Goal: Register for event/course

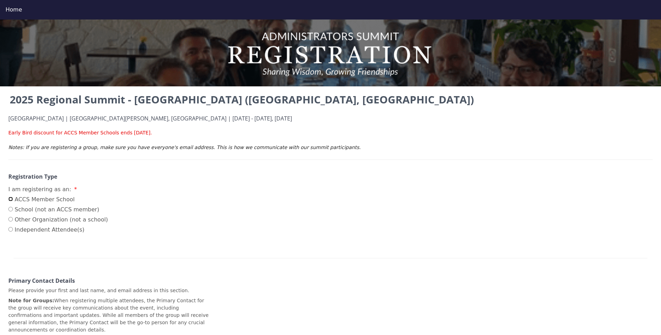
click at [9, 199] on input "ACCS Member School" at bounding box center [10, 199] width 5 height 5
radio input "true"
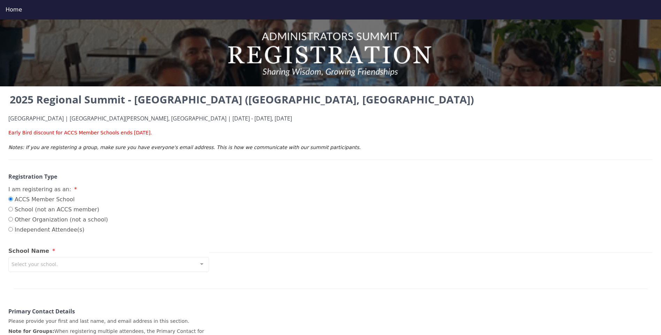
click at [142, 265] on div "Select your school." at bounding box center [108, 264] width 201 height 15
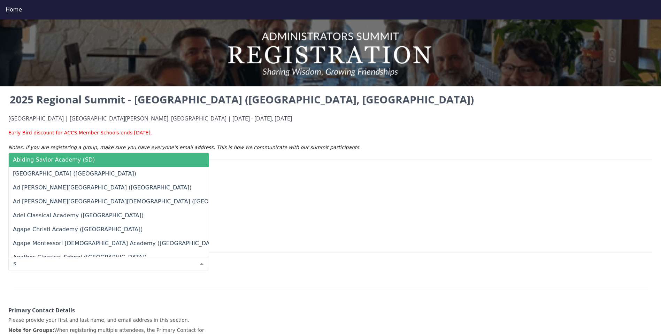
type input "sm"
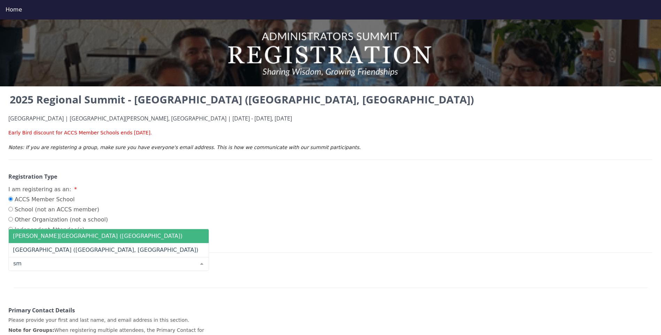
click at [111, 236] on span "[PERSON_NAME][GEOGRAPHIC_DATA] ([GEOGRAPHIC_DATA])" at bounding box center [109, 236] width 200 height 14
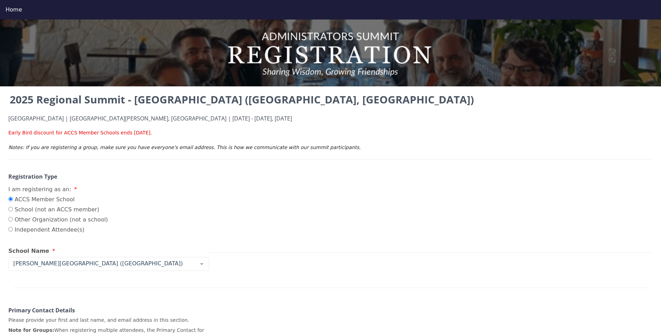
click at [304, 254] on div "2025 Regional Summit - [GEOGRAPHIC_DATA] ([GEOGRAPHIC_DATA], [GEOGRAPHIC_DATA])…" at bounding box center [330, 284] width 661 height 385
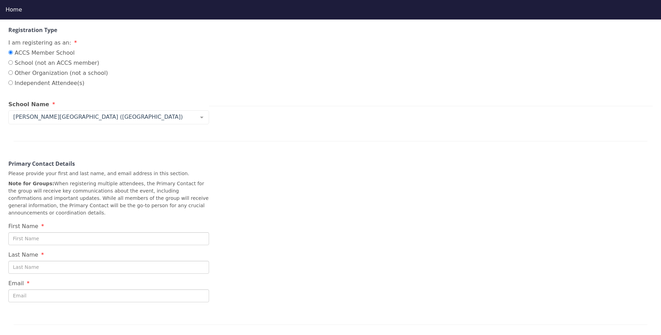
scroll to position [174, 0]
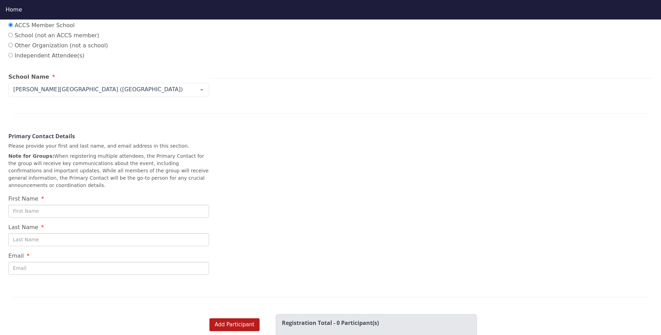
click at [165, 208] on input "First Name" at bounding box center [108, 211] width 201 height 13
type input "[PERSON_NAME]"
type input "Hunter"
type input "[EMAIL_ADDRESS][DOMAIN_NAME]"
click at [297, 211] on div "2025 Regional Summit - [GEOGRAPHIC_DATA] ([GEOGRAPHIC_DATA], [GEOGRAPHIC_DATA])…" at bounding box center [330, 110] width 661 height 385
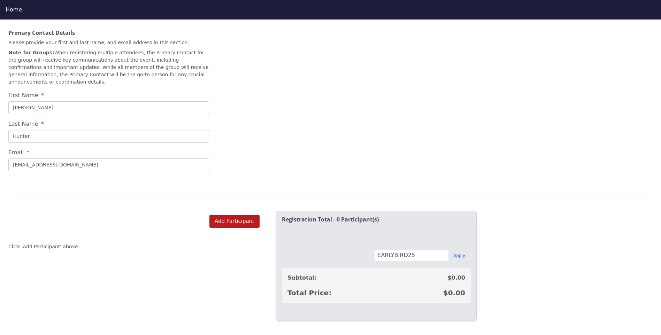
scroll to position [281, 0]
click at [243, 215] on button "Add Participant" at bounding box center [234, 221] width 50 height 13
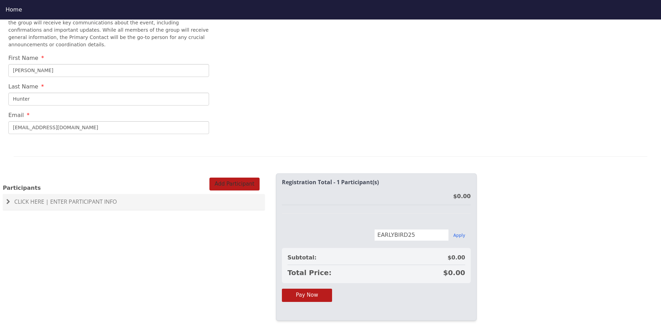
scroll to position [318, 0]
click at [34, 198] on span "Click Here | Enter Participant Info" at bounding box center [65, 202] width 102 height 8
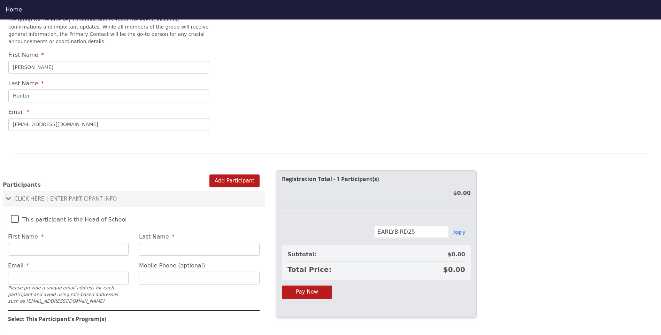
click at [41, 244] on input "First Name" at bounding box center [68, 249] width 120 height 13
type input "[PERSON_NAME]"
type input "Hunter"
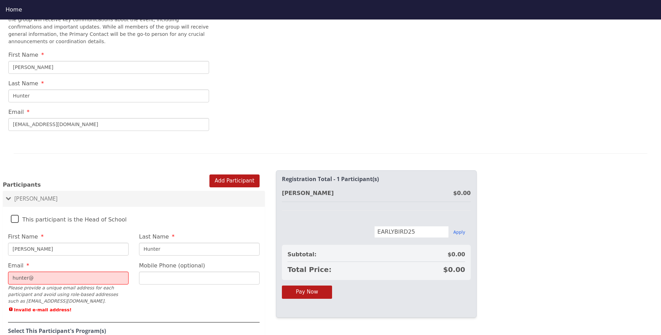
type input "[EMAIL_ADDRESS][DOMAIN_NAME]"
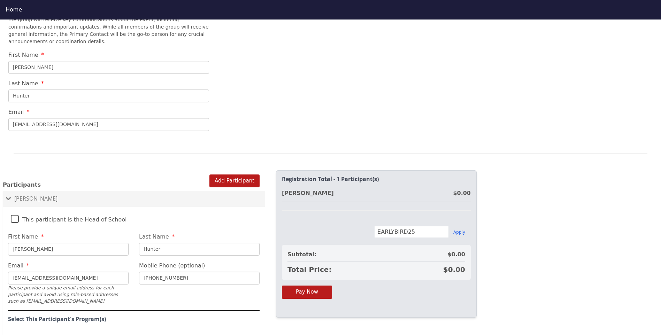
type input "[PHONE_NUMBER]"
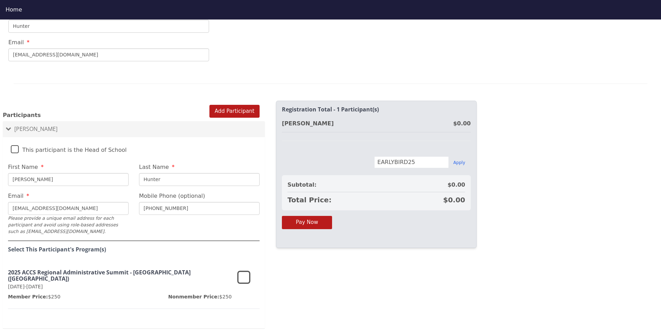
click at [245, 270] on icon at bounding box center [243, 278] width 13 height 17
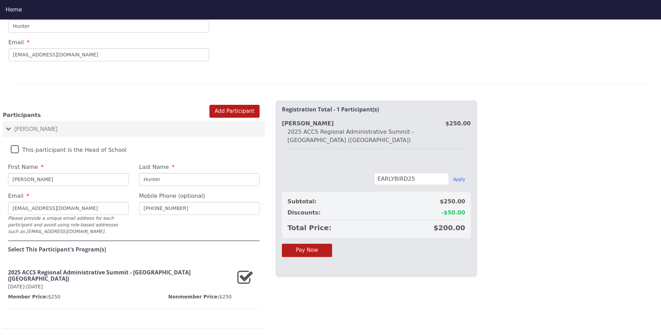
scroll to position [405, 0]
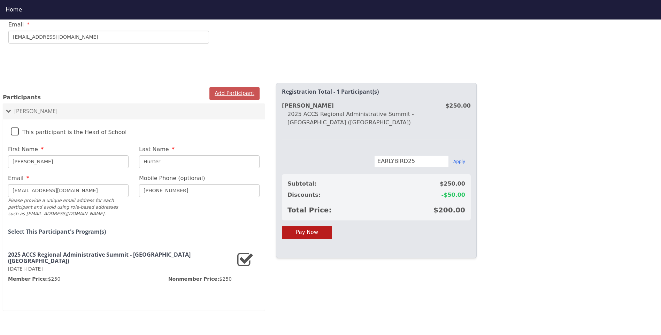
click at [220, 88] on button "Add Participant" at bounding box center [234, 93] width 50 height 13
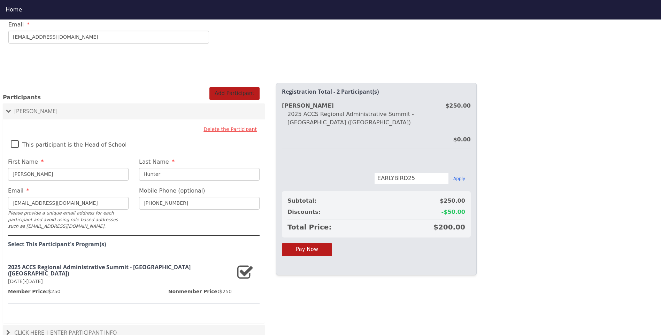
scroll to position [436, 0]
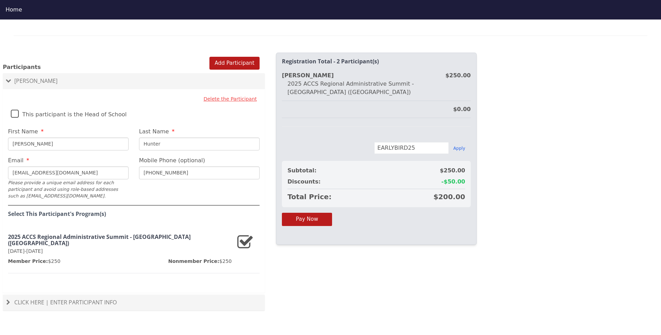
click at [76, 298] on span "Click Here | Enter Participant Info" at bounding box center [65, 302] width 102 height 8
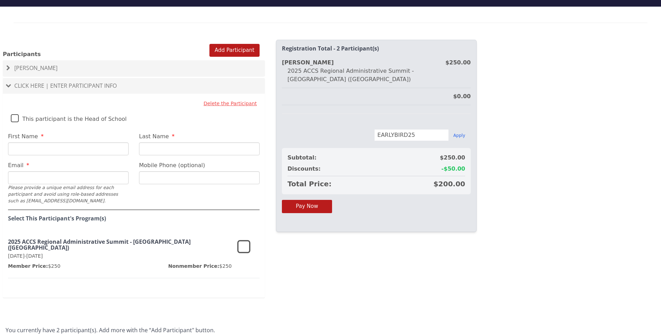
scroll to position [20, 0]
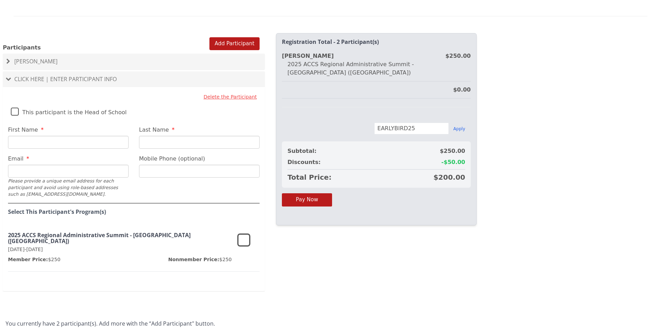
click at [71, 137] on input "First Name" at bounding box center [68, 142] width 120 height 13
type input "[PERSON_NAME]"
type input "Santa-[PERSON_NAME]"
type input "[EMAIL_ADDRESS][DOMAIN_NAME]"
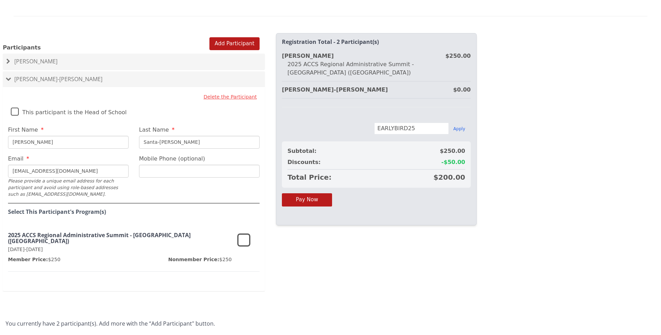
type input "[PERSON_NAME]"
click at [245, 234] on icon at bounding box center [243, 240] width 13 height 17
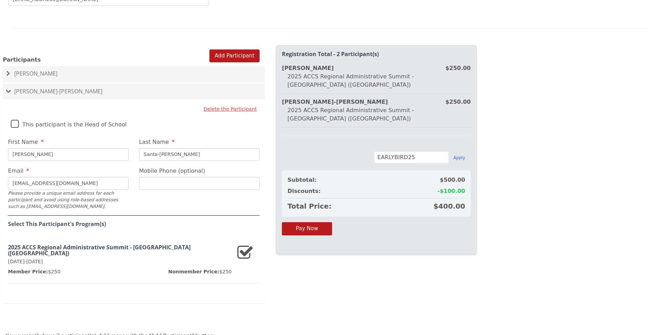
scroll to position [436, 0]
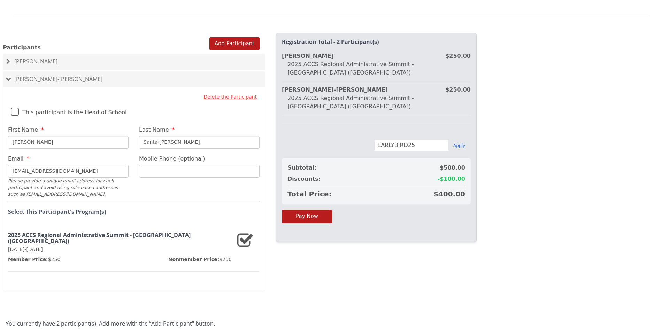
click at [331, 304] on div "You currently have 2 participant(s). Add more with the “Add Participant" button." at bounding box center [330, 318] width 661 height 29
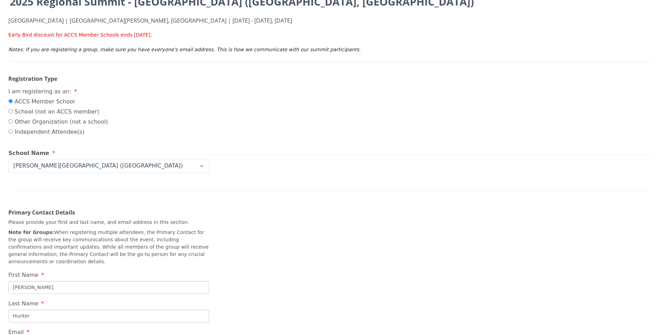
scroll to position [0, 0]
